Goal: Transaction & Acquisition: Purchase product/service

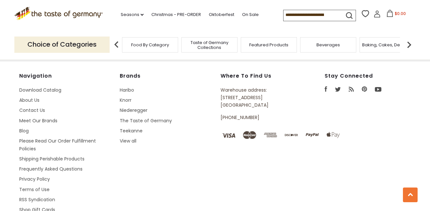
scroll to position [1181, 0]
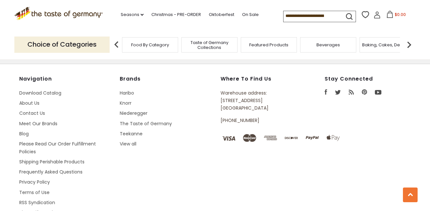
click at [149, 52] on div "Choice of Categories Food By Category Taste of Germany Collections Featured Pro…" at bounding box center [214, 44] width 401 height 29
click at [151, 45] on span "Food By Category" at bounding box center [150, 44] width 38 height 5
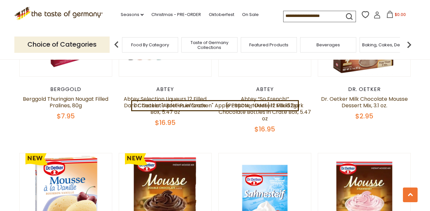
scroll to position [438, 0]
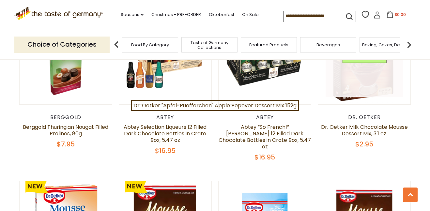
click at [376, 88] on link at bounding box center [365, 59] width 78 height 78
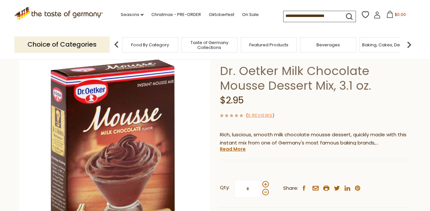
scroll to position [47, 0]
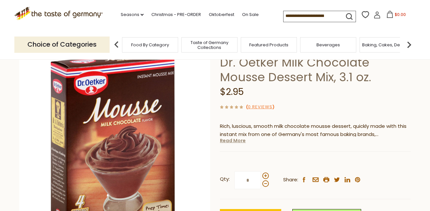
click at [231, 142] on link "Read More" at bounding box center [233, 140] width 26 height 7
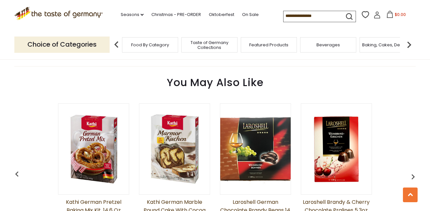
scroll to position [458, 0]
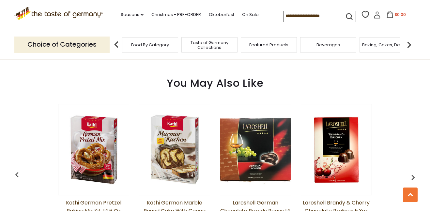
click at [172, 143] on img at bounding box center [174, 150] width 70 height 70
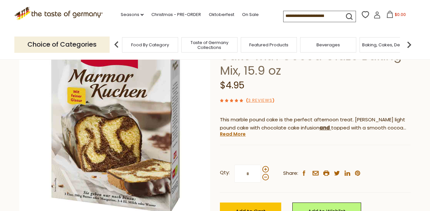
scroll to position [68, 0]
click at [234, 135] on link "Read More" at bounding box center [233, 134] width 26 height 7
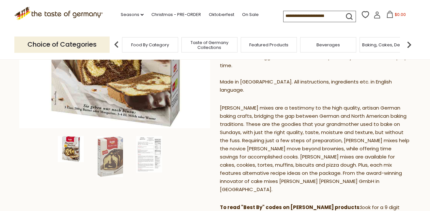
scroll to position [157, 0]
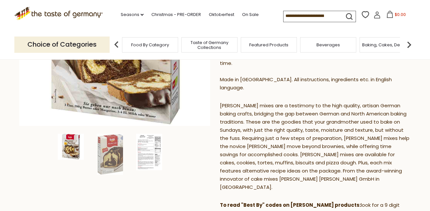
click at [155, 149] on img at bounding box center [149, 152] width 26 height 37
